Goal: Complete application form: Complete application form

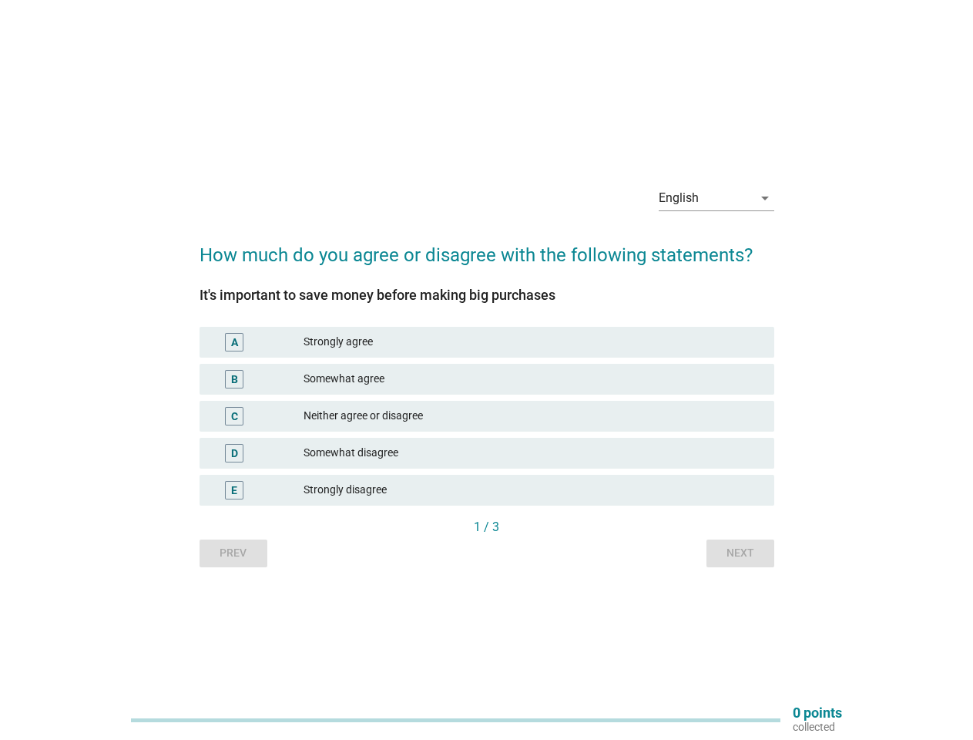
click at [487, 370] on div "Somewhat agree" at bounding box center [533, 379] width 458 height 18
click at [716, 198] on div "English" at bounding box center [706, 198] width 94 height 25
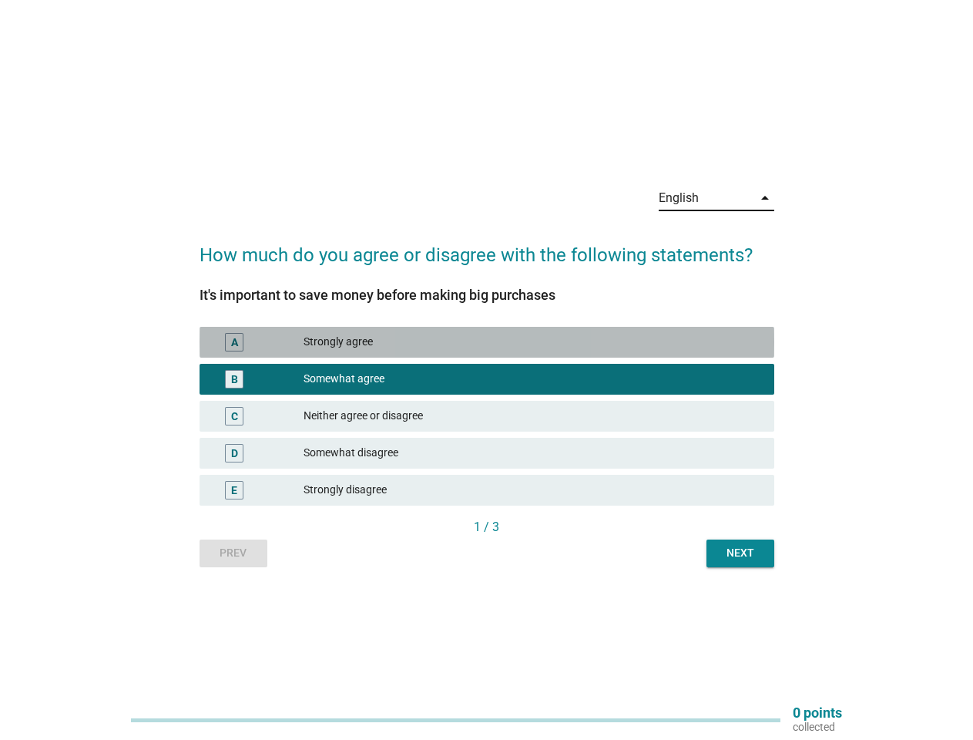
click at [487, 342] on div "Strongly agree" at bounding box center [533, 342] width 458 height 18
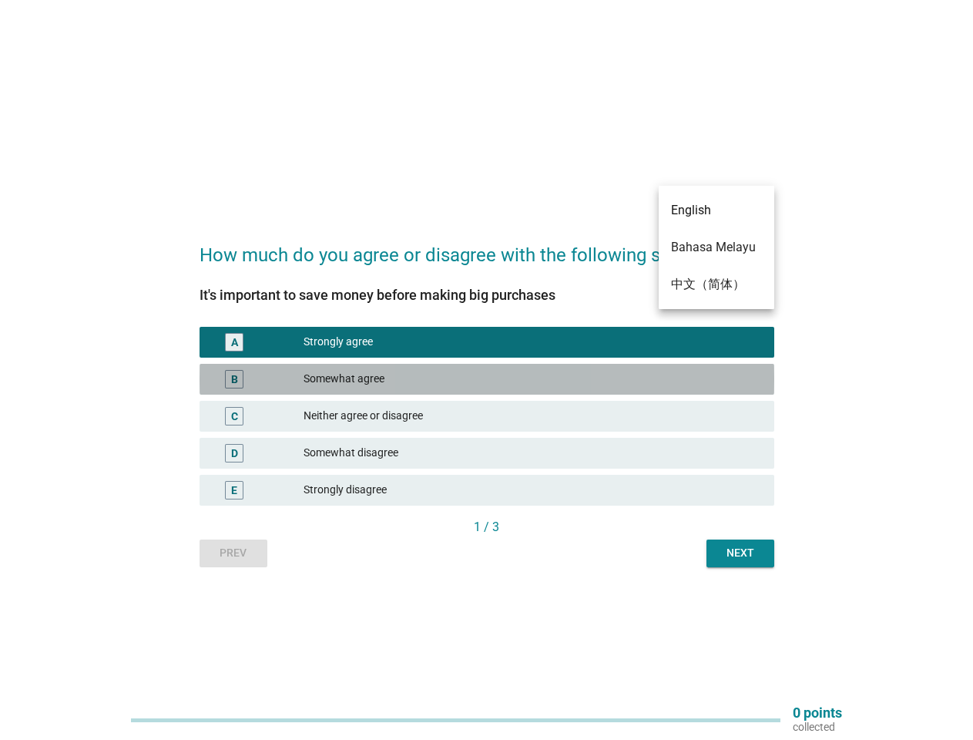
click at [487, 379] on div "Somewhat agree" at bounding box center [533, 379] width 458 height 18
click at [487, 416] on div "Neither agree or disagree" at bounding box center [533, 416] width 458 height 18
click at [487, 453] on div "Somewhat disagree" at bounding box center [533, 453] width 458 height 18
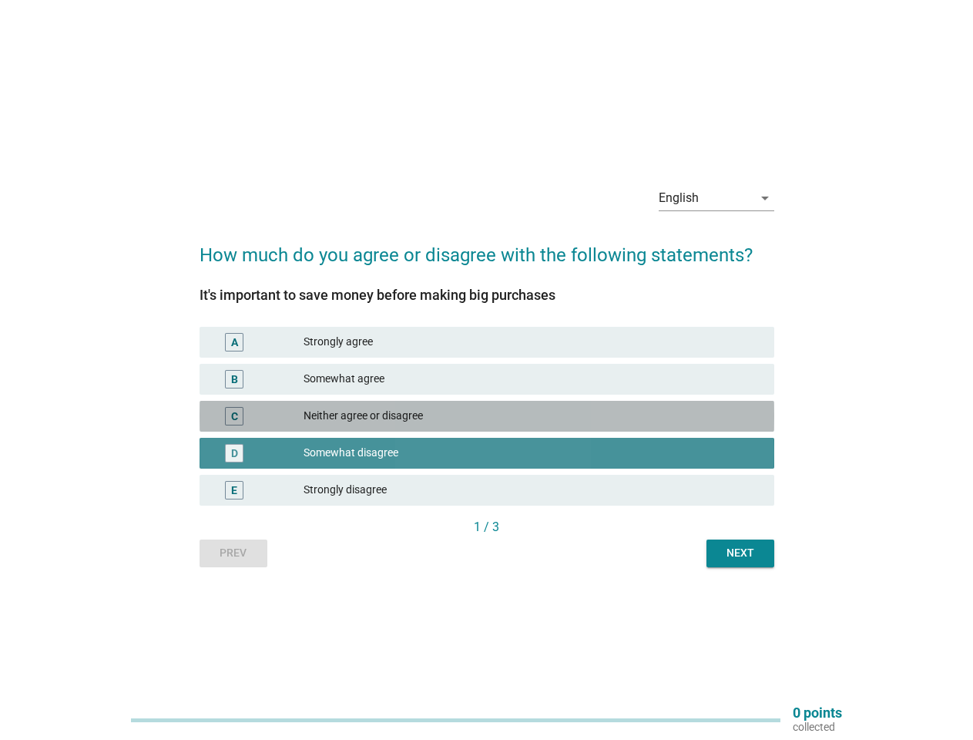
click at [487, 490] on div "Strongly disagree" at bounding box center [533, 490] width 458 height 18
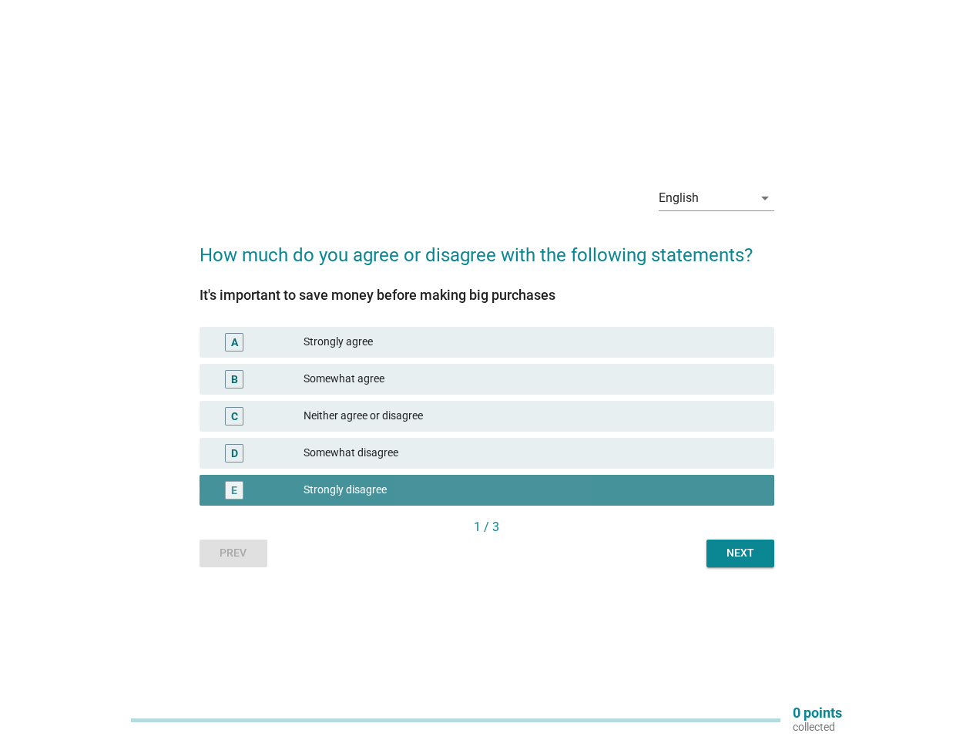
click at [233, 553] on div "Prev Next" at bounding box center [487, 553] width 575 height 28
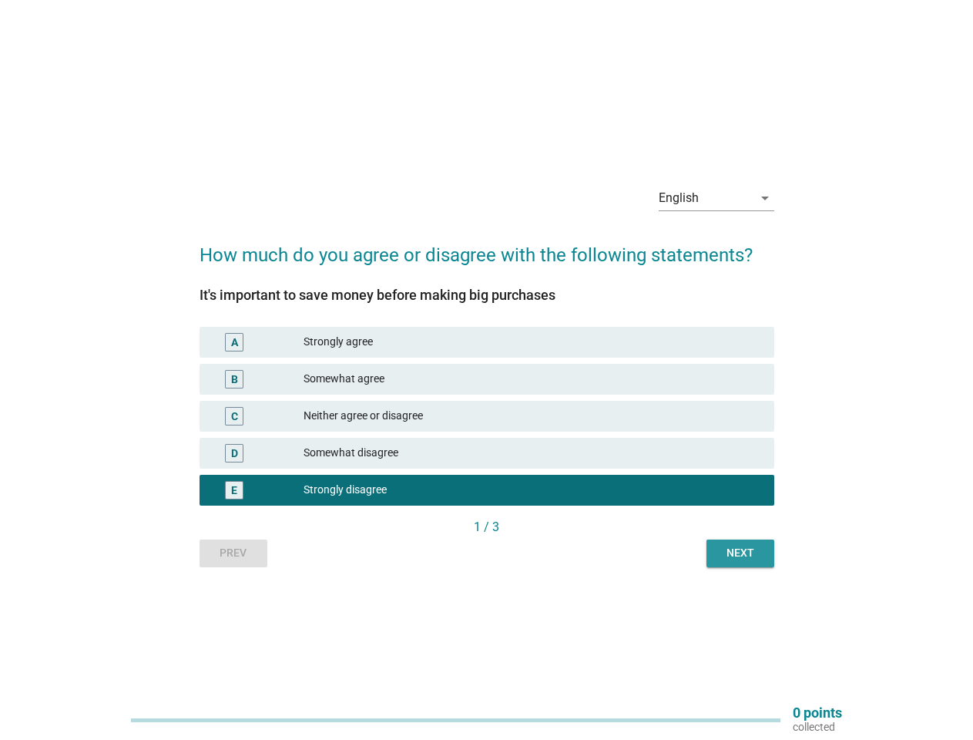
click at [740, 553] on div "Next" at bounding box center [740, 553] width 43 height 16
